Goal: Information Seeking & Learning: Learn about a topic

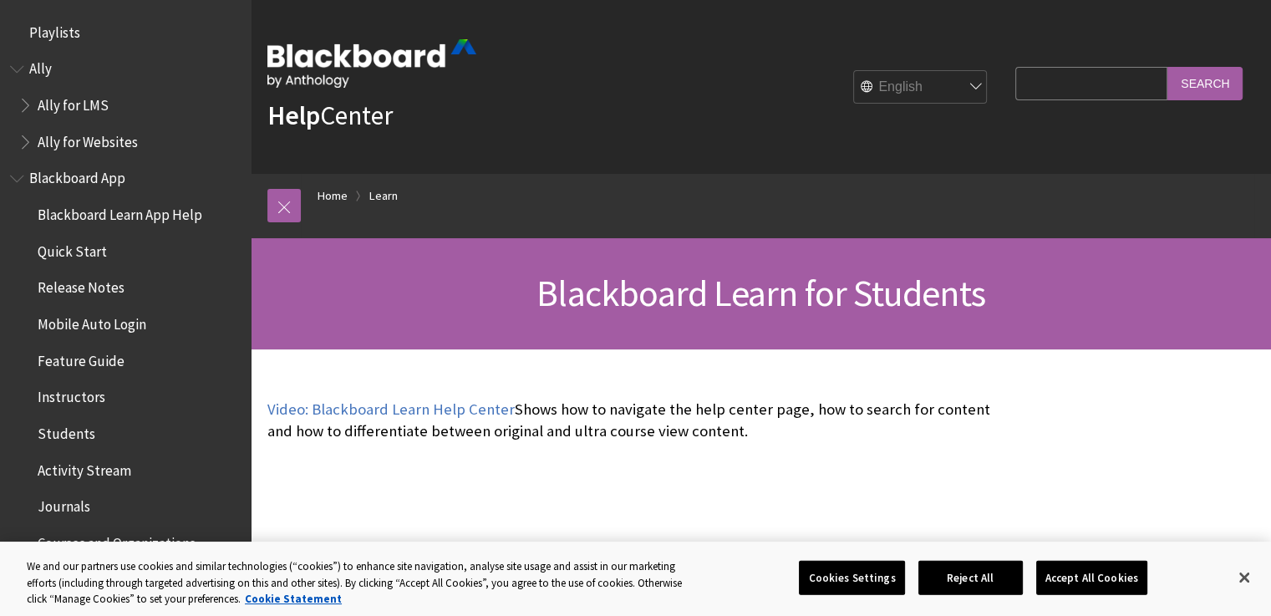
scroll to position [1609, 0]
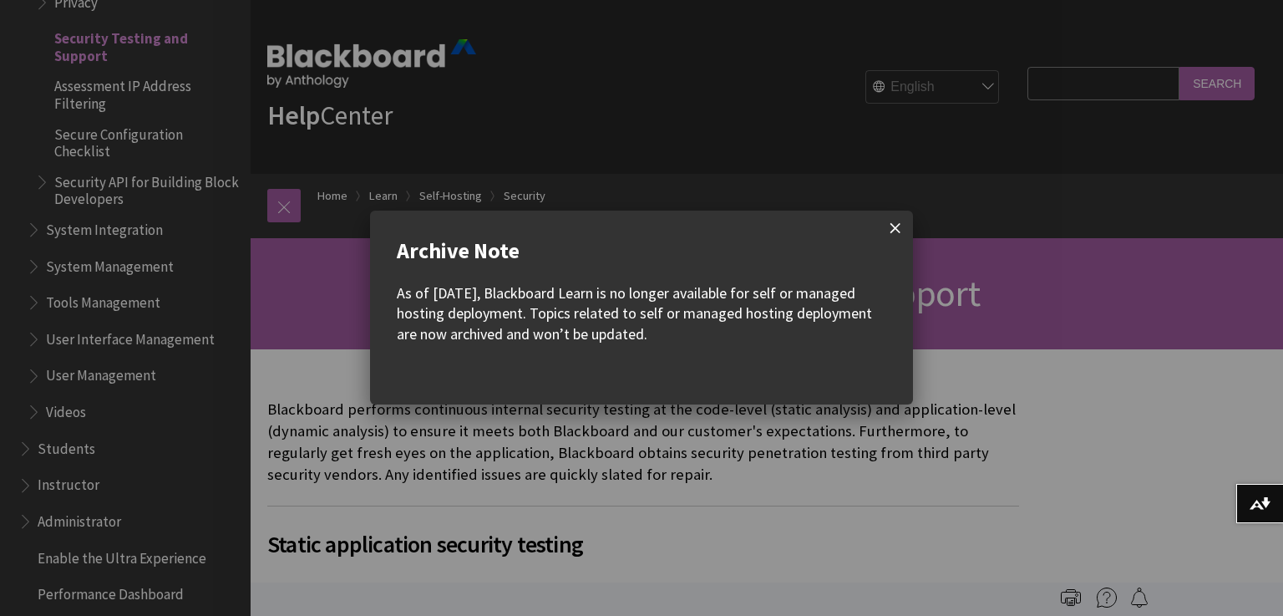
click at [897, 220] on span at bounding box center [895, 228] width 35 height 35
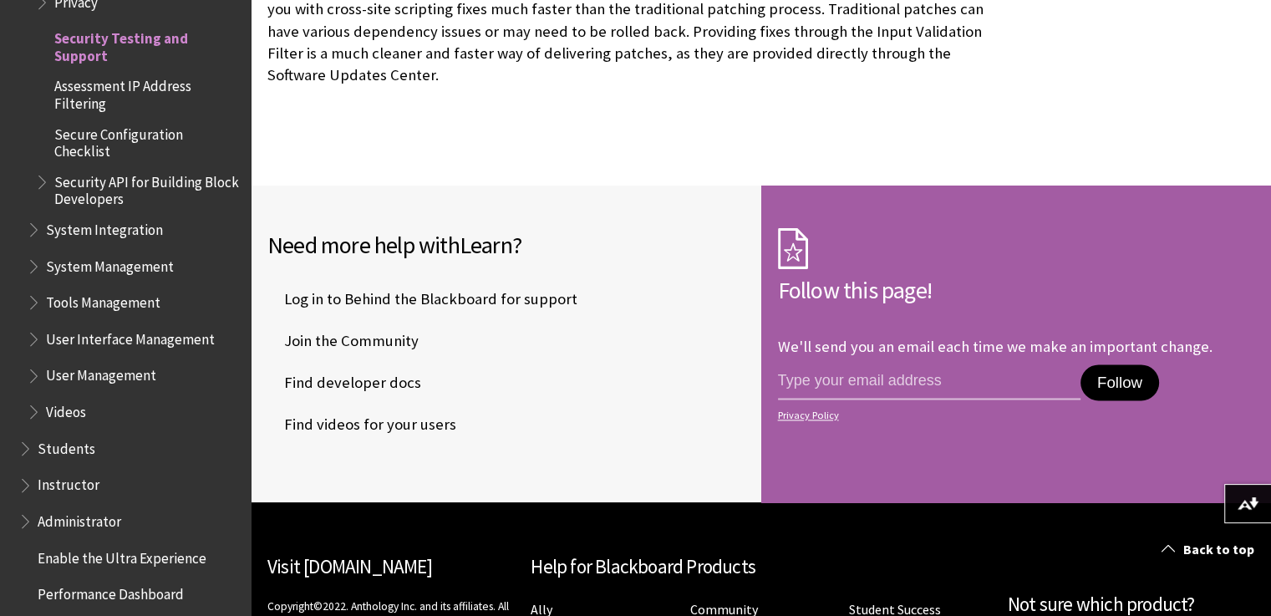
scroll to position [2172, 0]
